Goal: Transaction & Acquisition: Purchase product/service

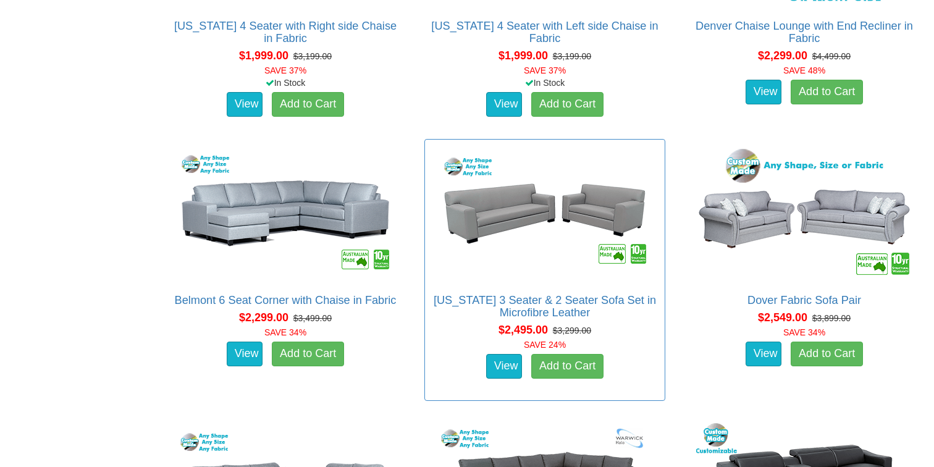
scroll to position [1533, 0]
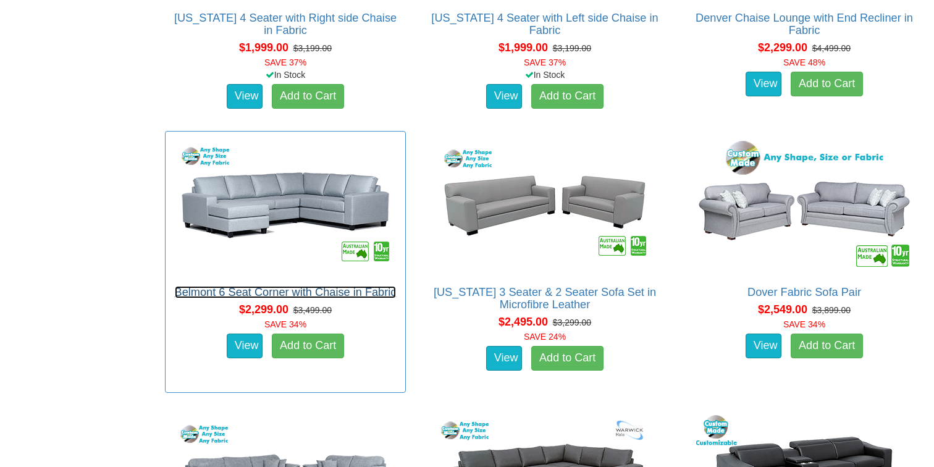
click at [342, 293] on link "Belmont 6 Seat Corner with Chaise in Fabric" at bounding box center [286, 292] width 222 height 12
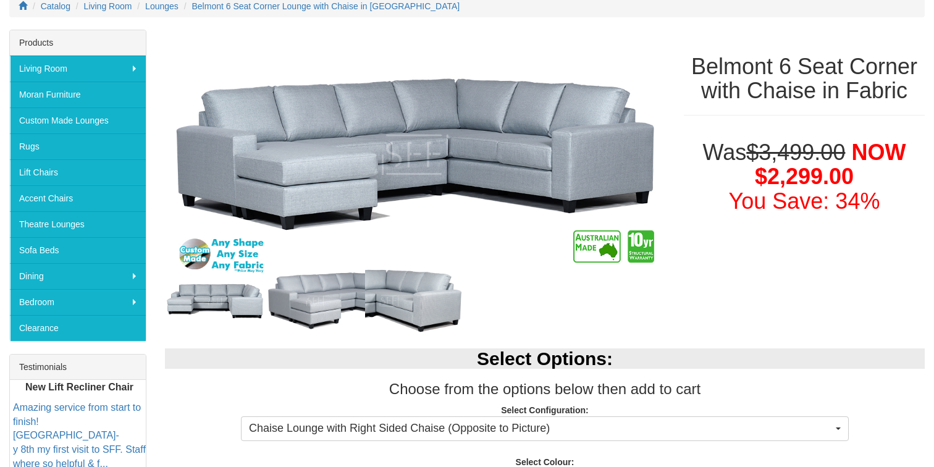
scroll to position [169, 0]
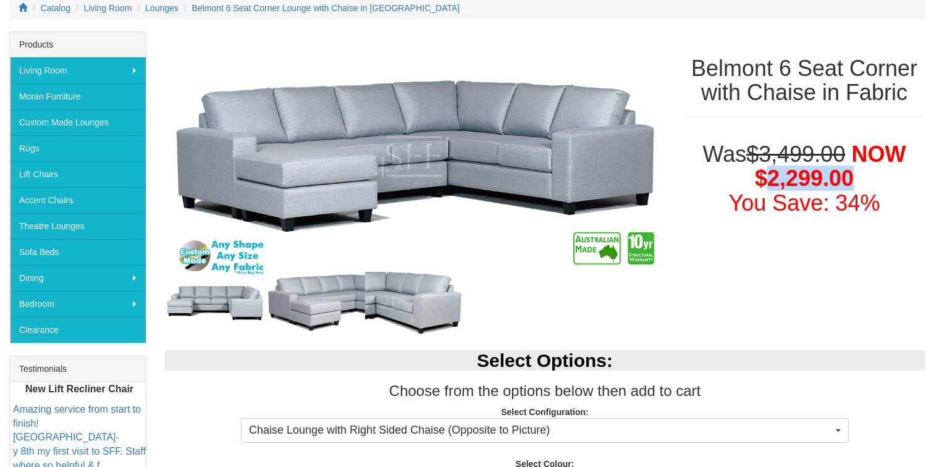
drag, startPoint x: 762, startPoint y: 174, endPoint x: 854, endPoint y: 172, distance: 92.0
click at [854, 172] on h1 "Was $3,499.00 NOW $2,299.00 You Save: 34%" at bounding box center [804, 179] width 241 height 74
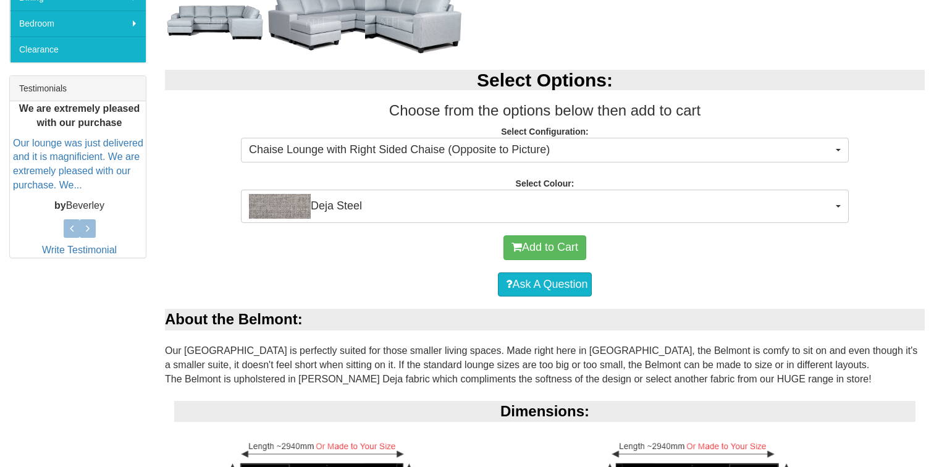
scroll to position [464, 0]
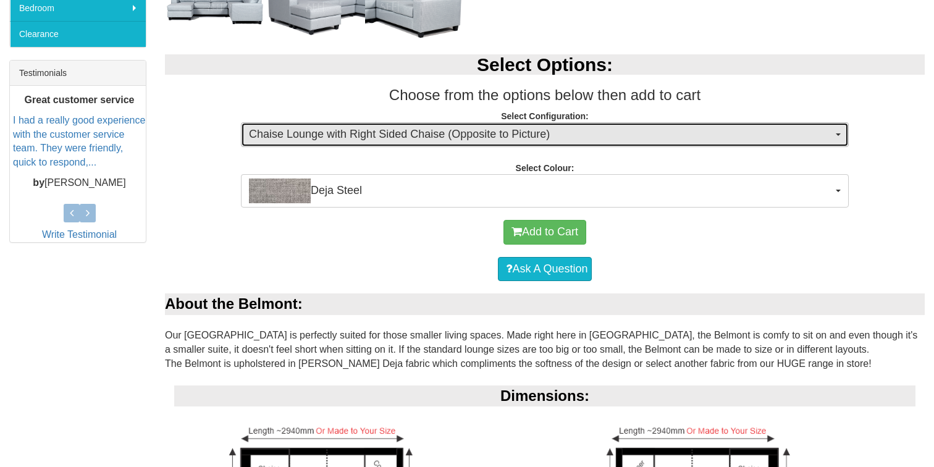
click at [771, 133] on span "Chaise Lounge with Right Sided Chaise (Opposite to Picture)" at bounding box center [541, 135] width 584 height 16
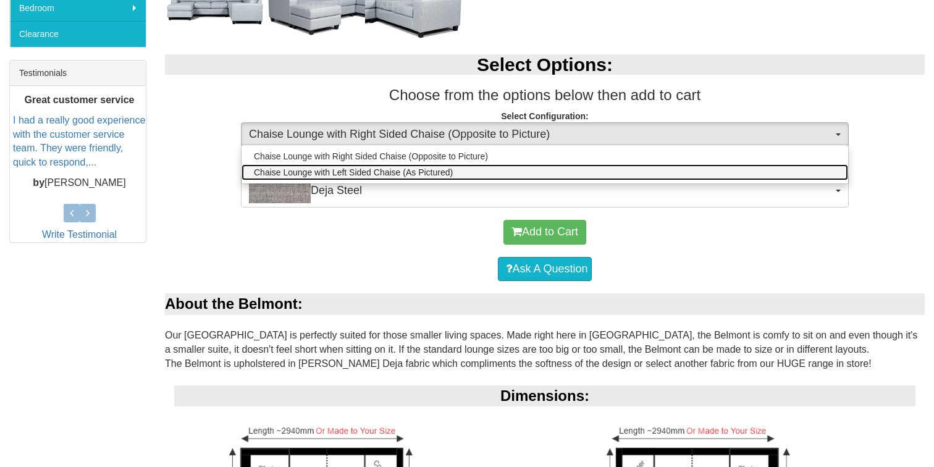
click at [770, 165] on link "Chaise Lounge with Left Sided Chaise (As Pictured)" at bounding box center [545, 172] width 607 height 16
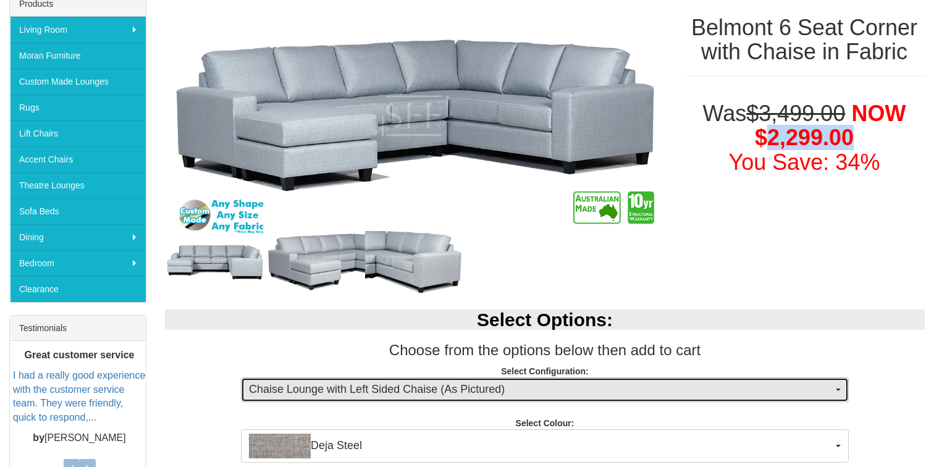
scroll to position [203, 0]
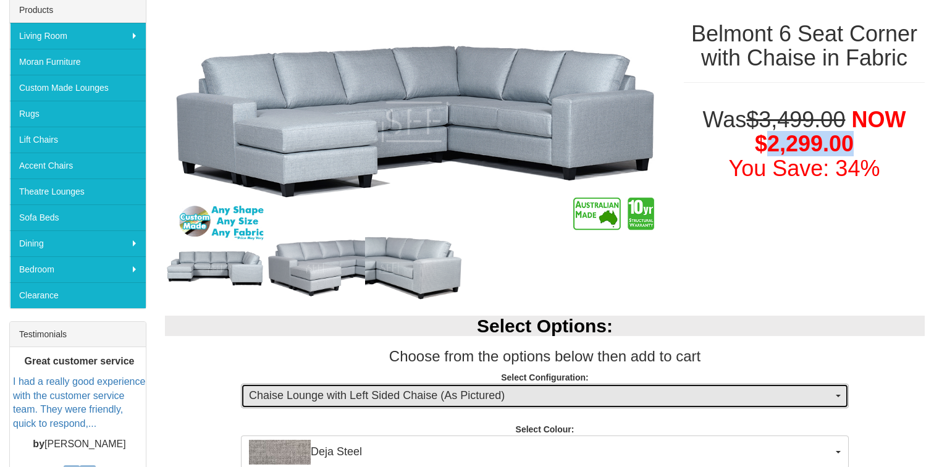
click at [728, 385] on button "Chaise Lounge with Left Sided Chaise (As Pictured)" at bounding box center [545, 396] width 608 height 25
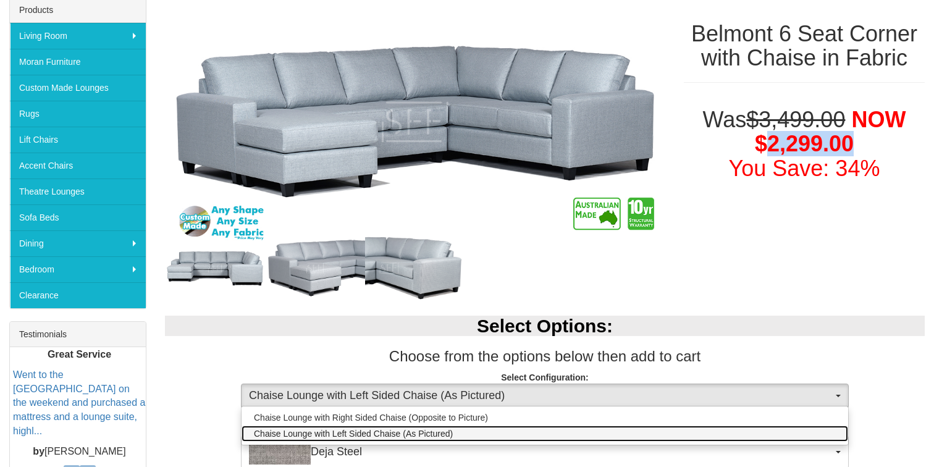
click at [720, 427] on link "Chaise Lounge with Left Sided Chaise (As Pictured)" at bounding box center [545, 434] width 607 height 16
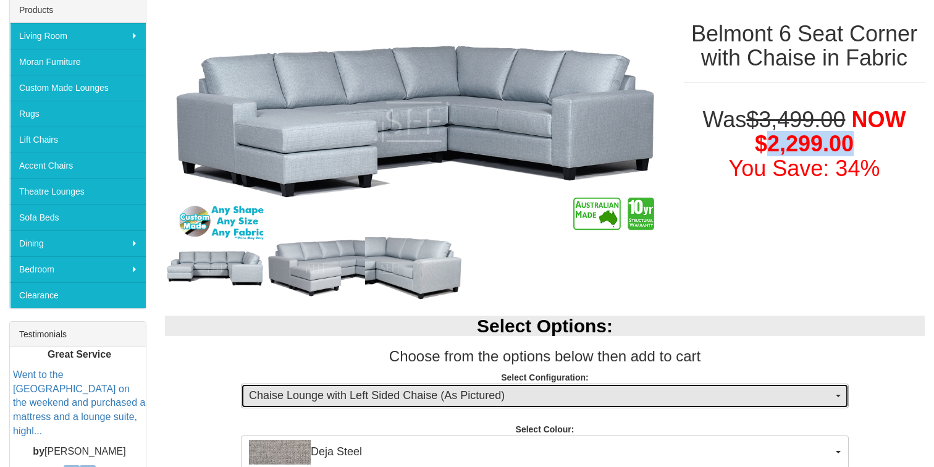
click at [725, 400] on span "Chaise Lounge with Left Sided Chaise (As Pictured)" at bounding box center [541, 396] width 584 height 16
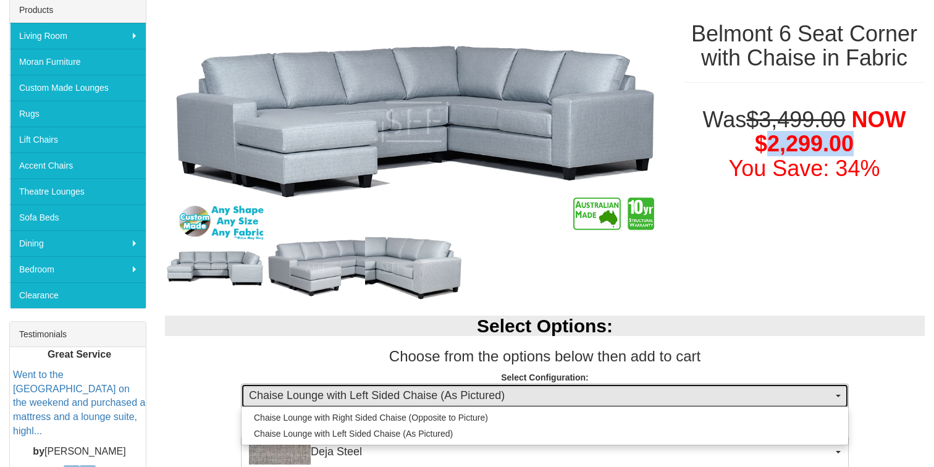
click at [725, 392] on span "Chaise Lounge with Left Sided Chaise (As Pictured)" at bounding box center [541, 396] width 584 height 16
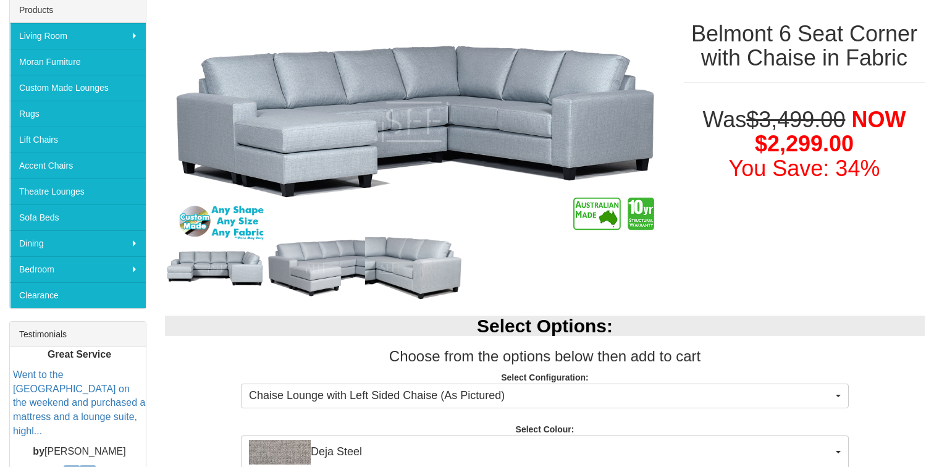
click at [723, 382] on p "Select Configuration: Chaise Lounge with Left Sided Chaise (As Pictured) Chaise…" at bounding box center [545, 387] width 760 height 33
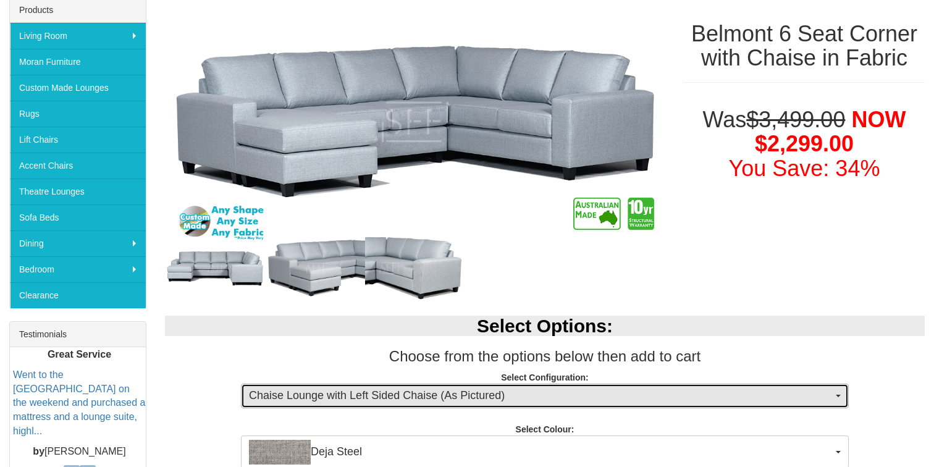
click at [715, 403] on button "Chaise Lounge with Left Sided Chaise (As Pictured)" at bounding box center [545, 396] width 608 height 25
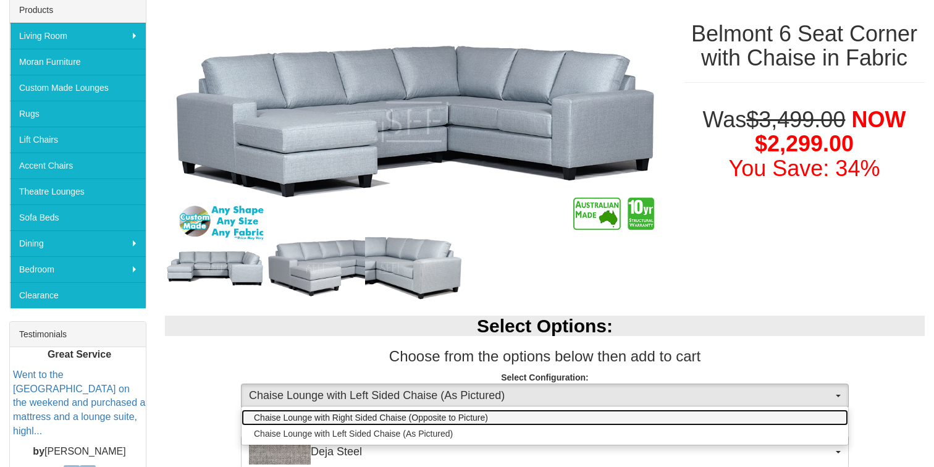
click at [709, 422] on link "Chaise Lounge with Right Sided Chaise (Opposite to Picture)" at bounding box center [545, 418] width 607 height 16
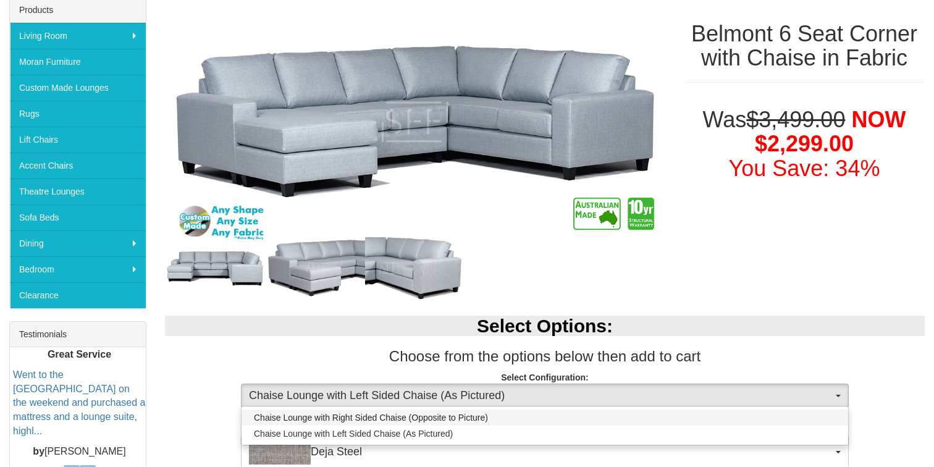
select select "1899"
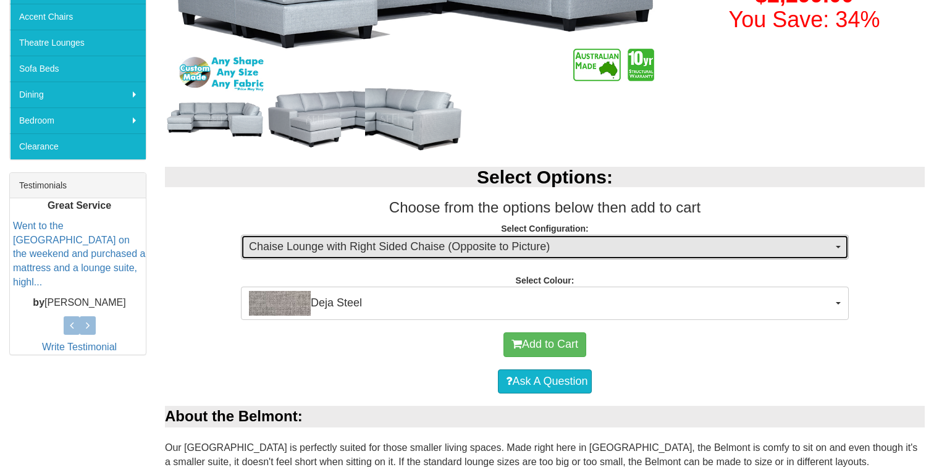
scroll to position [359, 0]
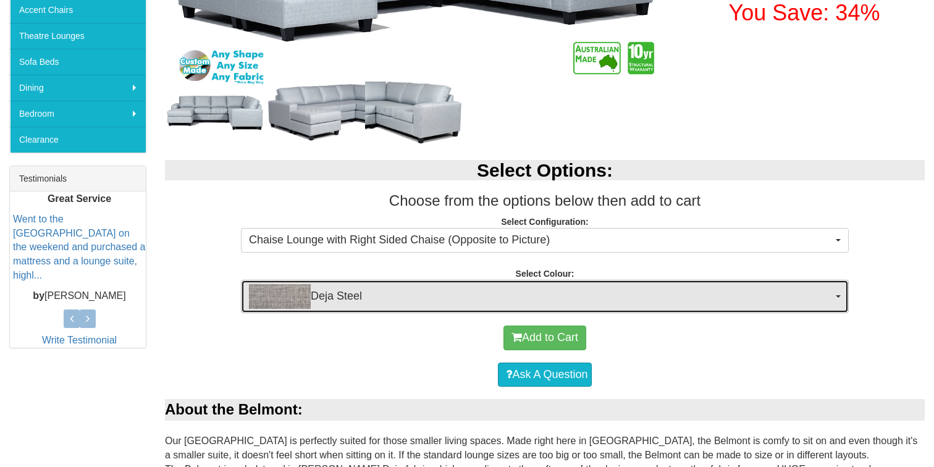
click at [750, 290] on span "Deja Steel" at bounding box center [541, 296] width 584 height 25
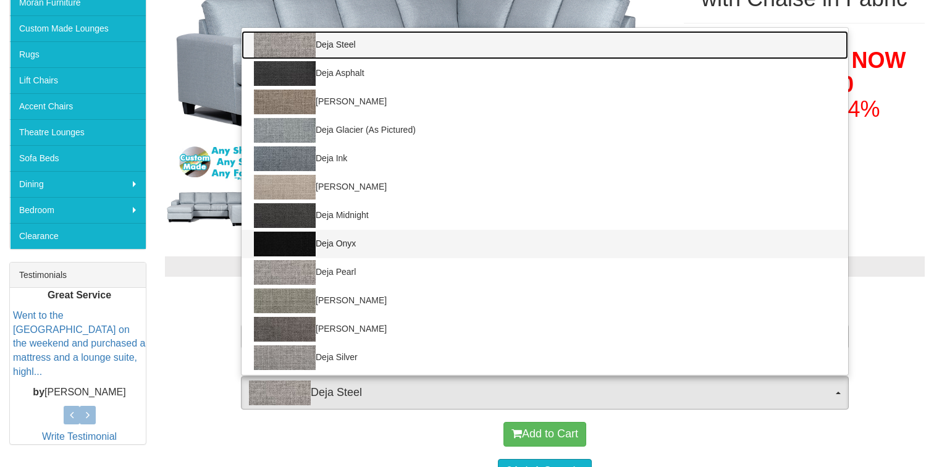
scroll to position [233, 0]
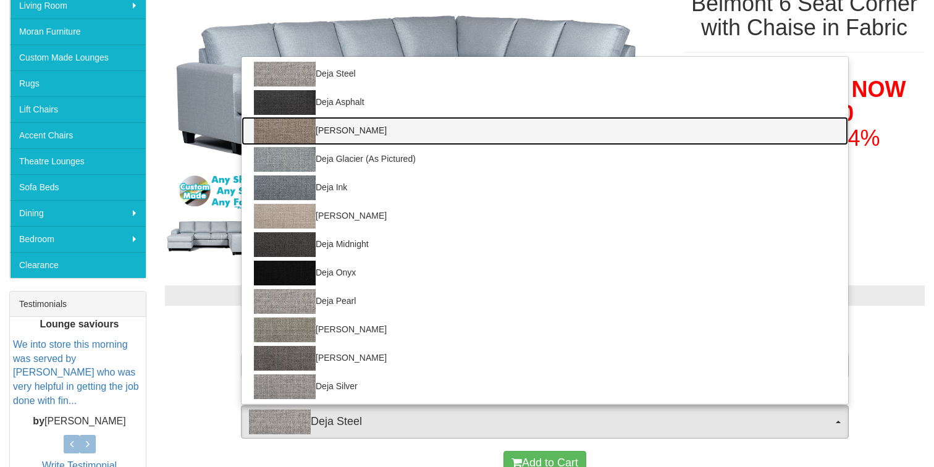
click at [699, 132] on link "Deja Cobblestone" at bounding box center [545, 131] width 607 height 28
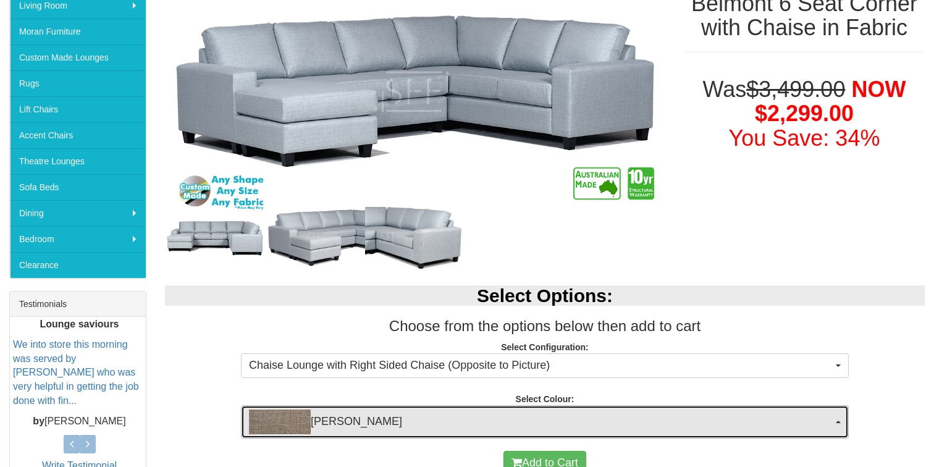
click at [649, 414] on span "Deja Cobblestone" at bounding box center [541, 422] width 584 height 25
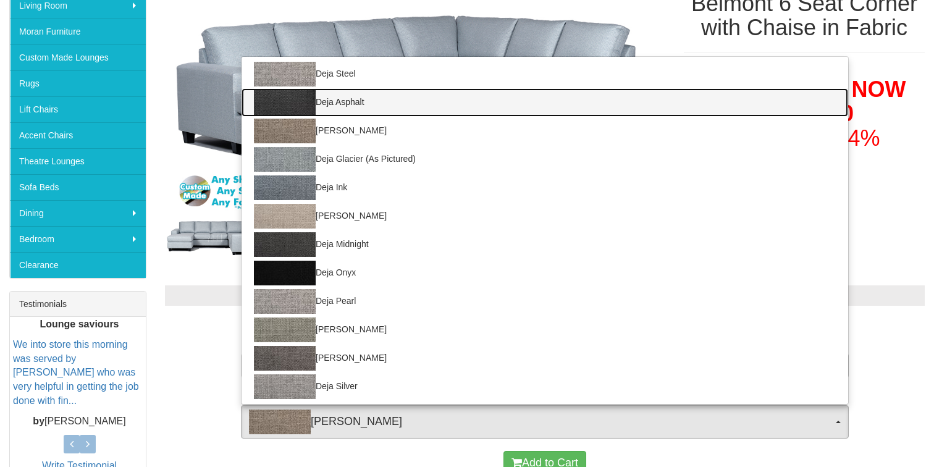
click at [681, 107] on link "Deja Asphalt" at bounding box center [545, 102] width 607 height 28
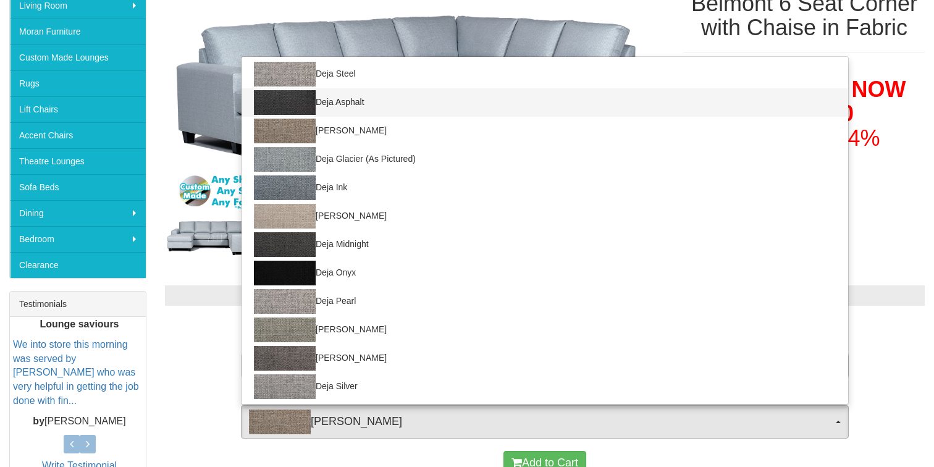
select select "2034"
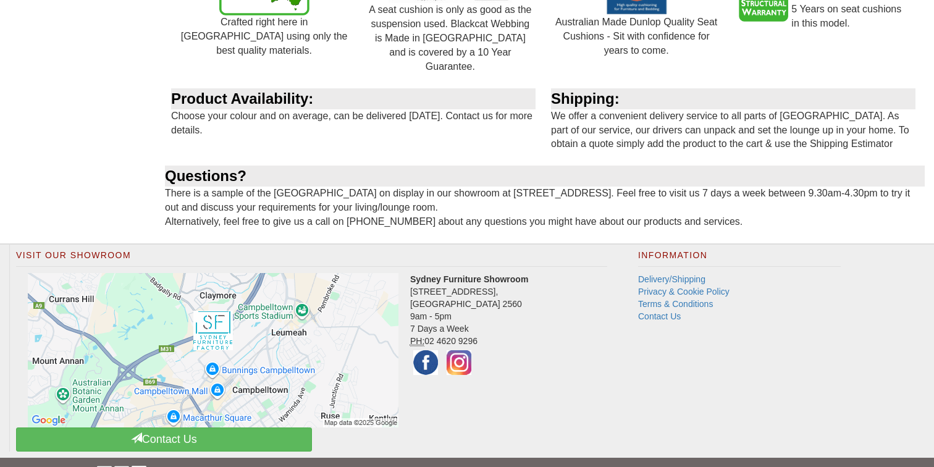
scroll to position [1612, 0]
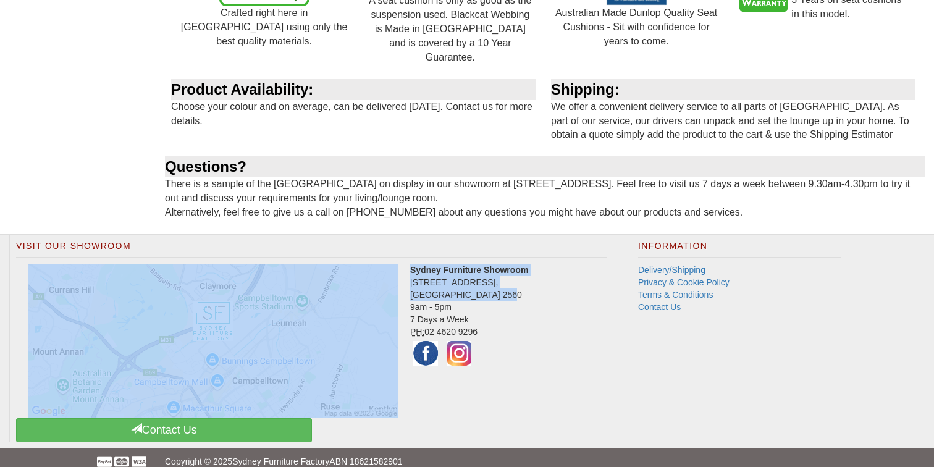
drag, startPoint x: 410, startPoint y: 269, endPoint x: 518, endPoint y: 279, distance: 109.2
click at [518, 279] on div "Visit Our Showroom Sydney Furniture Showroom 4 Nursery Road, Campbelltown NSW 2…" at bounding box center [311, 338] width 604 height 207
click at [455, 279] on address "Sydney Furniture Showroom 4 Nursery Road, Campbelltown NSW 2560 9am - 5pm 7 Day…" at bounding box center [311, 316] width 591 height 105
drag, startPoint x: 521, startPoint y: 280, endPoint x: 409, endPoint y: 268, distance: 112.5
click at [409, 268] on div "Visit Our Showroom Sydney Furniture Showroom 4 Nursery Road, Campbelltown NSW 2…" at bounding box center [311, 338] width 604 height 207
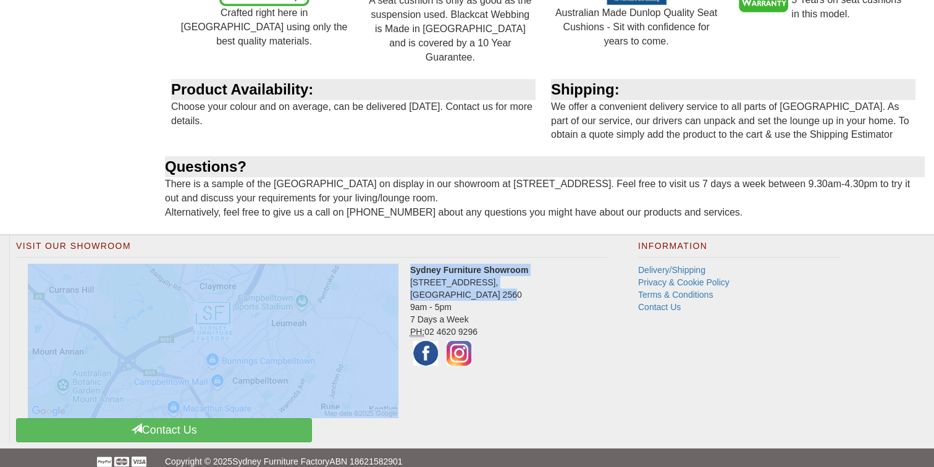
click at [409, 268] on div at bounding box center [213, 341] width 394 height 154
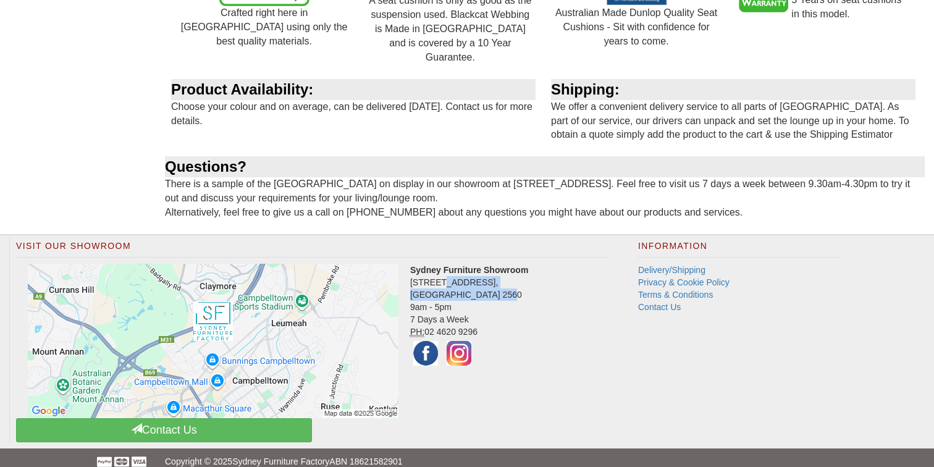
drag, startPoint x: 411, startPoint y: 268, endPoint x: 515, endPoint y: 276, distance: 104.1
click at [515, 276] on address "Sydney Furniture Showroom 4 Nursery Road, Campbelltown NSW 2560 9am - 5pm 7 Day…" at bounding box center [311, 316] width 591 height 105
